Goal: Information Seeking & Learning: Find specific fact

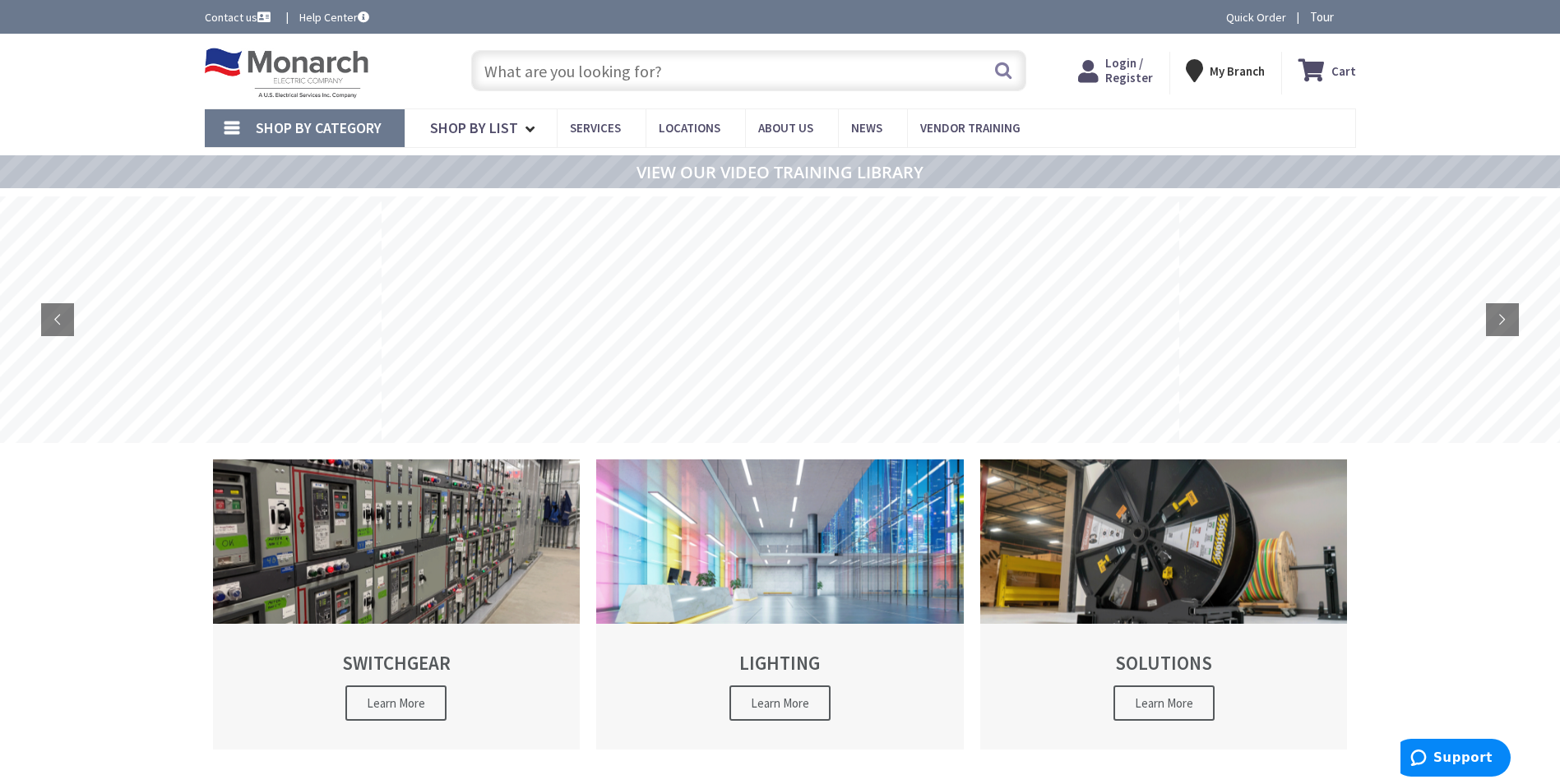
click at [561, 66] on input "text" at bounding box center [748, 70] width 555 height 41
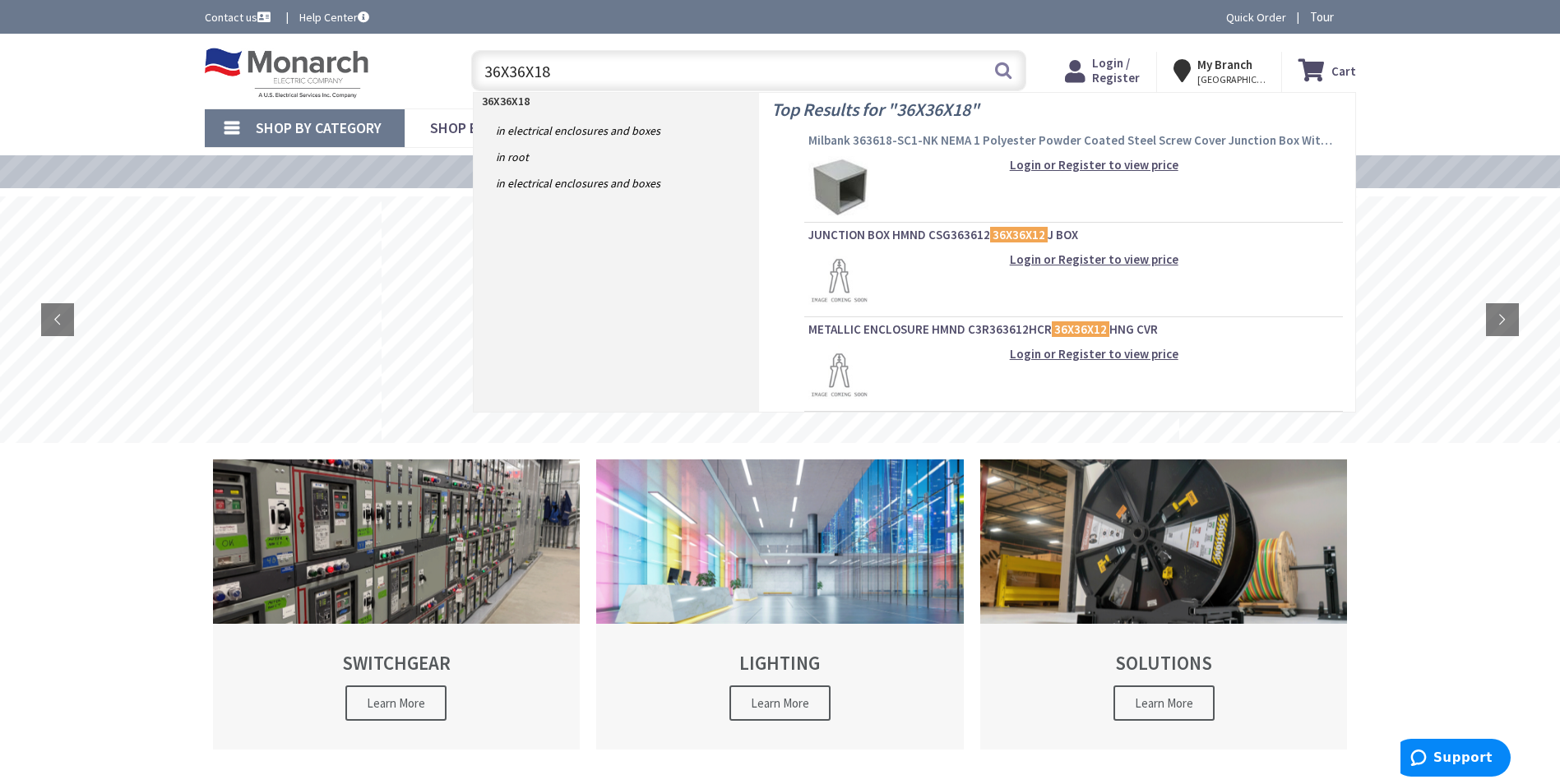
type input "36X36X18"
click at [924, 139] on span "Milbank 363618-SC1-NK NEMA 1 Polyester Powder Coated Steel Screw Cover Junction…" at bounding box center [1073, 140] width 531 height 16
